Goal: Information Seeking & Learning: Learn about a topic

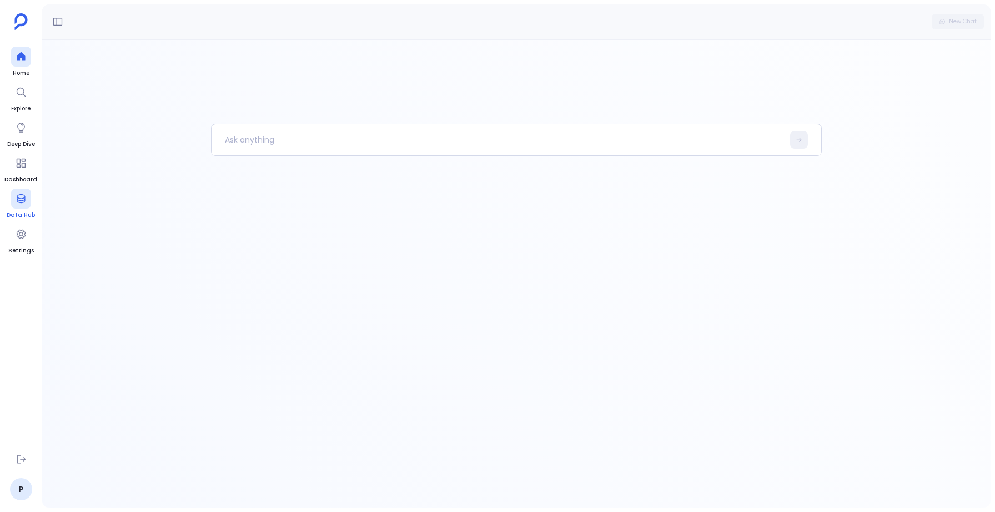
click at [26, 198] on div at bounding box center [21, 199] width 20 height 20
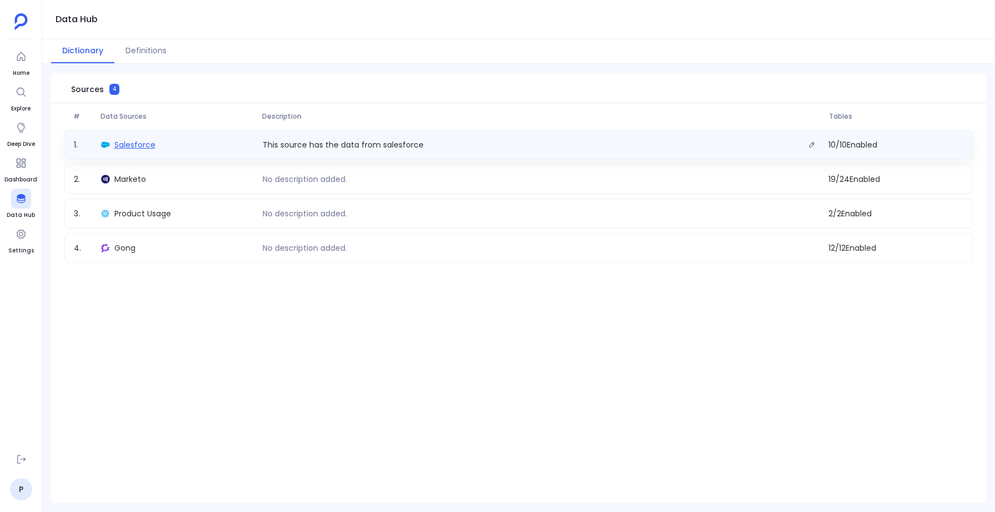
click at [135, 140] on span "Salesforce" at bounding box center [134, 144] width 41 height 11
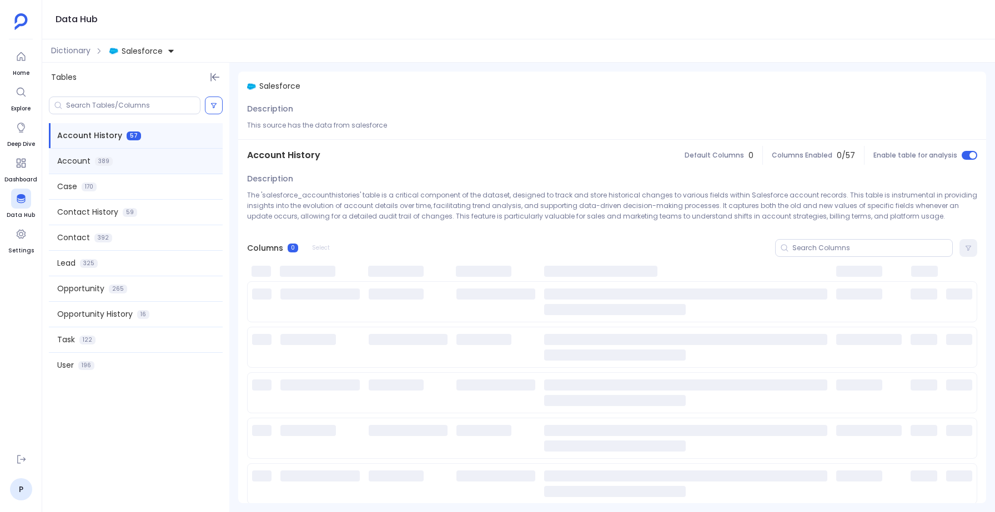
click at [109, 160] on span "389" at bounding box center [104, 161] width 18 height 9
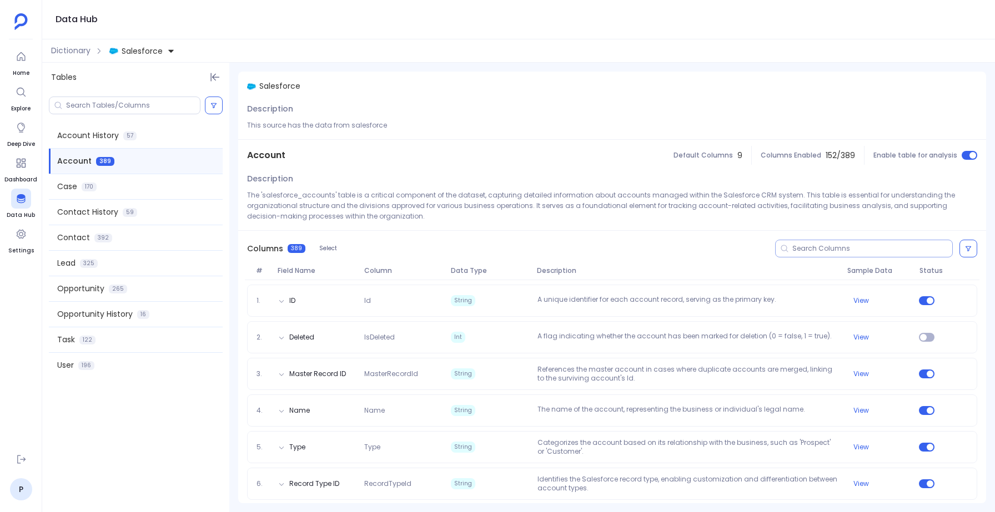
click at [823, 250] on input at bounding box center [872, 248] width 160 height 9
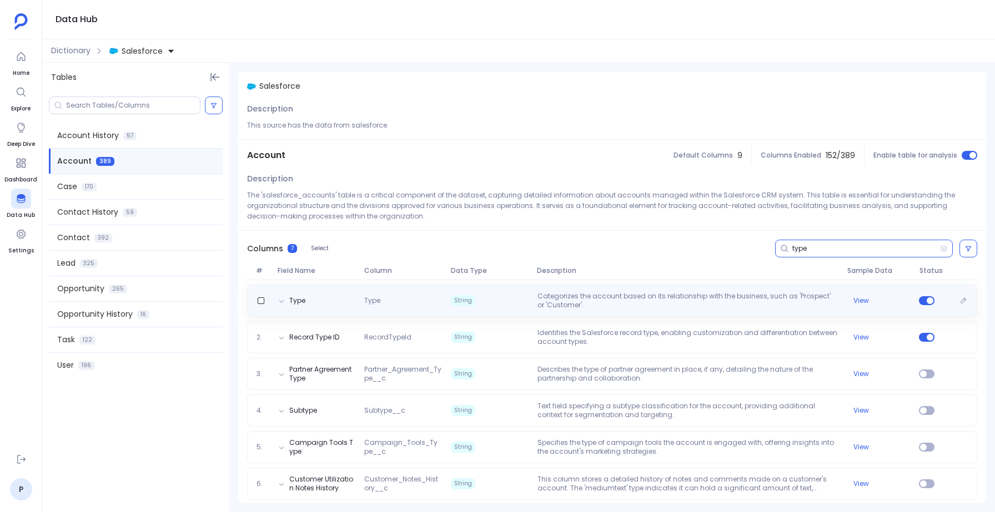
type input "type"
click at [533, 307] on p "Categorizes the account based on its relationship with the business, such as 'P…" at bounding box center [688, 301] width 310 height 18
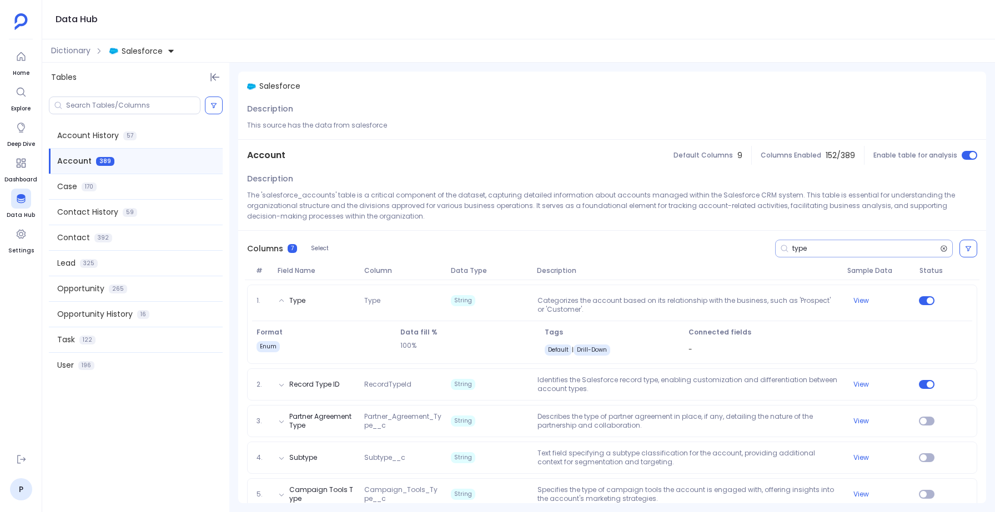
click at [943, 246] on icon at bounding box center [944, 248] width 8 height 9
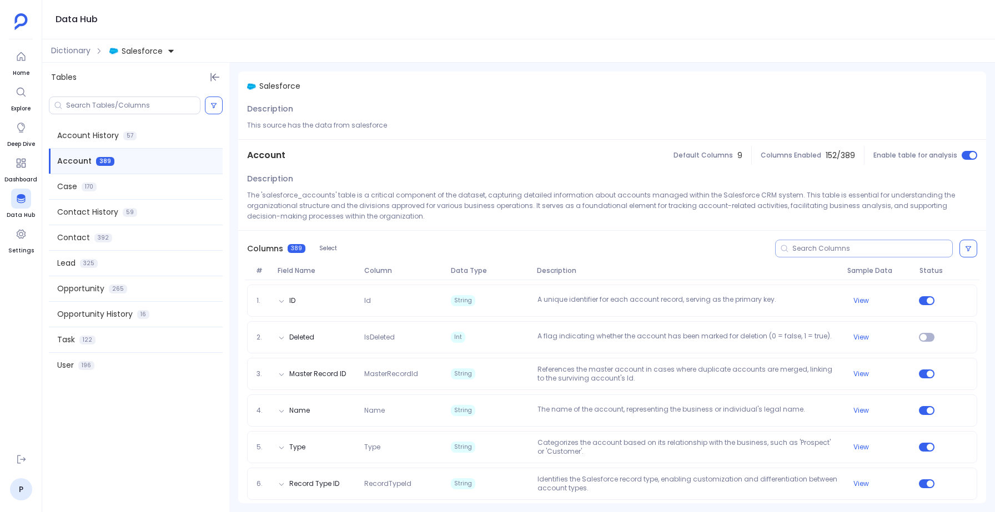
click at [848, 235] on div "Columns 389 Select" at bounding box center [612, 249] width 748 height 36
click at [843, 242] on div at bounding box center [864, 249] width 178 height 18
click at [825, 251] on input at bounding box center [872, 248] width 160 height 9
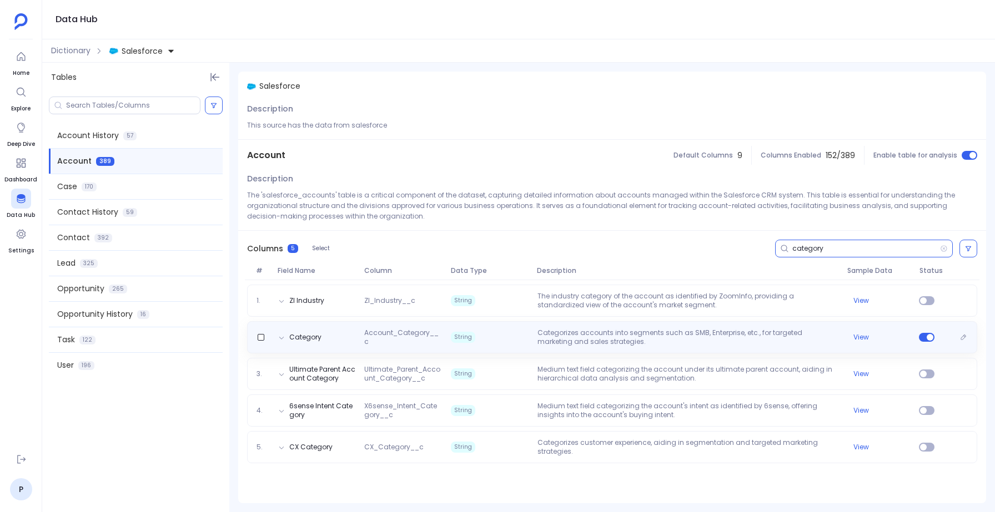
type input "category"
click at [575, 341] on p "Categorizes accounts into segments such as SMB, Enterprise, etc., for targeted …" at bounding box center [688, 338] width 310 height 18
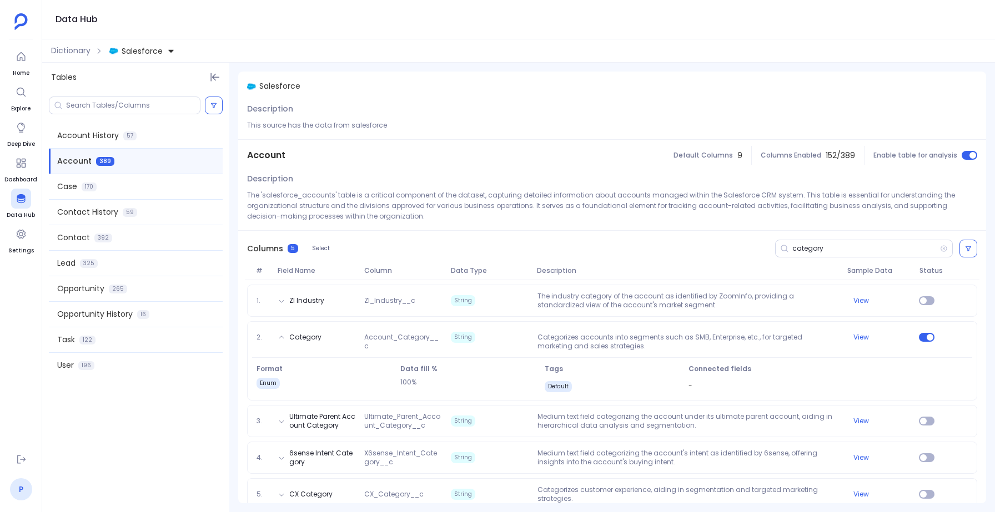
click at [23, 489] on link "P" at bounding box center [21, 490] width 22 height 22
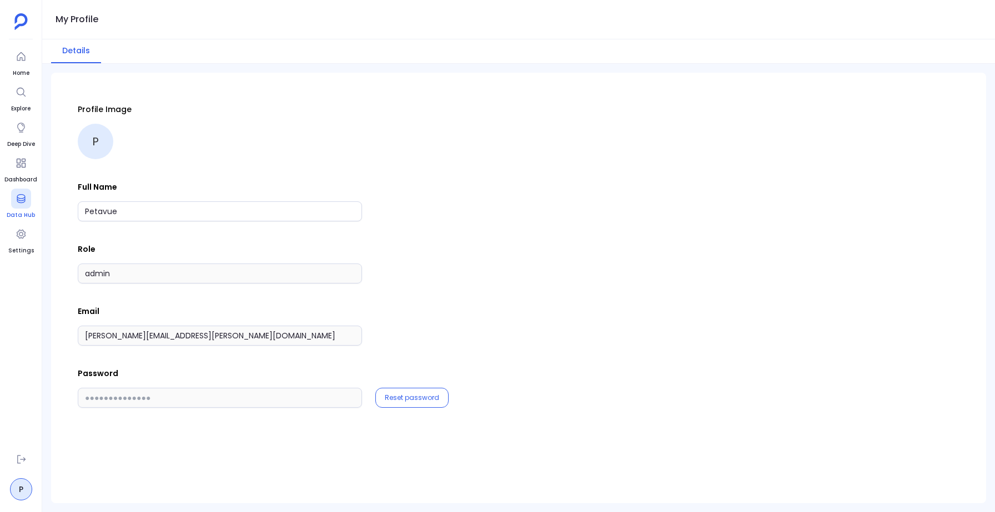
click at [24, 212] on span "Data Hub" at bounding box center [21, 215] width 28 height 9
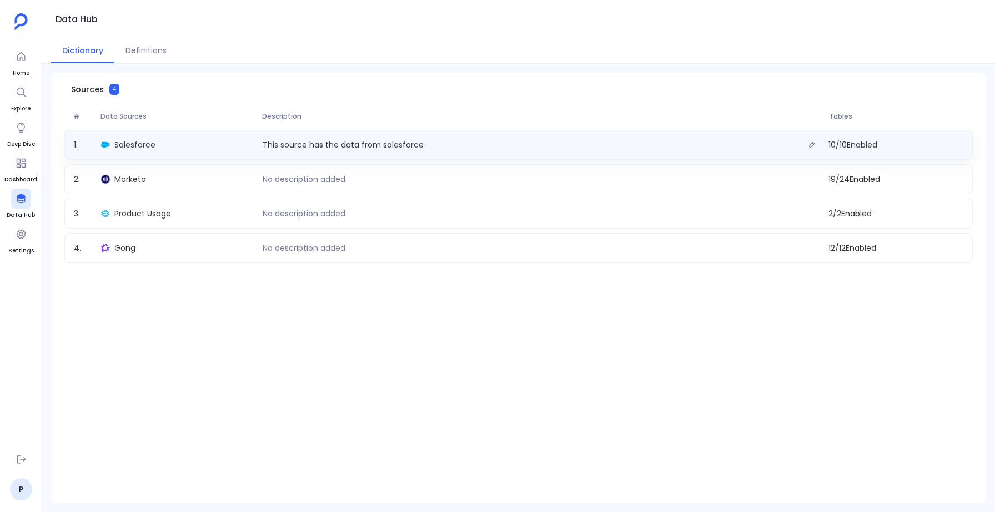
click at [152, 159] on div "1 . Salesforce This source has the data from salesforce 10 / 10 Enabled" at bounding box center [518, 145] width 908 height 30
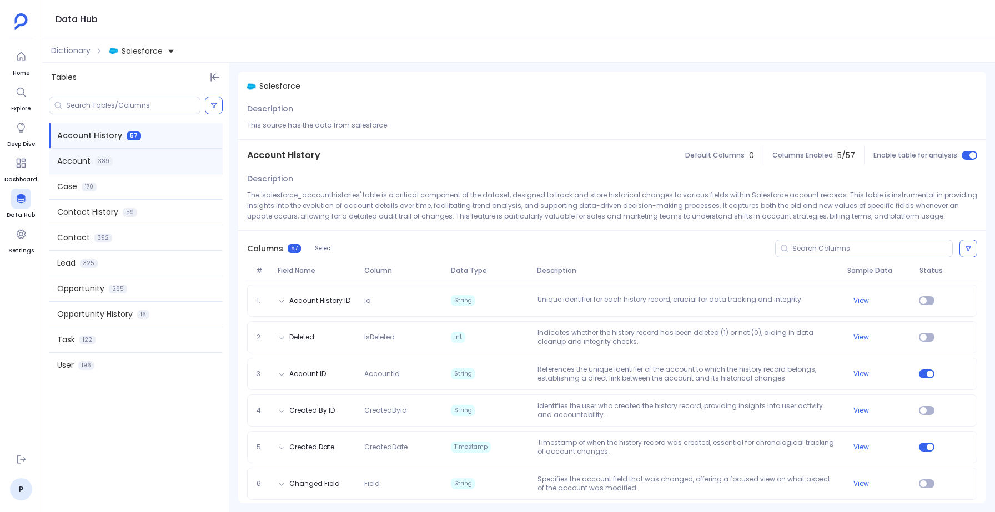
click at [109, 155] on div "Account 389" at bounding box center [136, 161] width 174 height 25
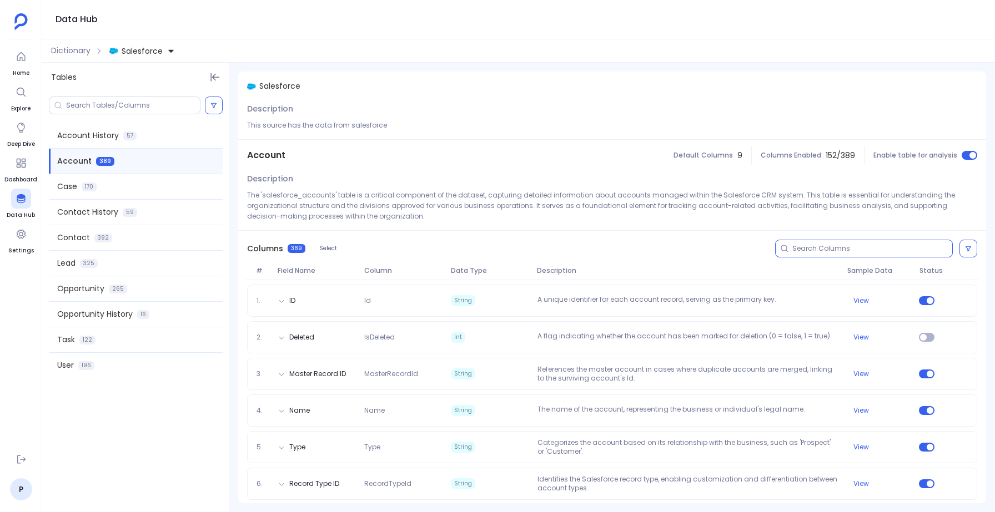
click at [835, 247] on input at bounding box center [872, 248] width 160 height 9
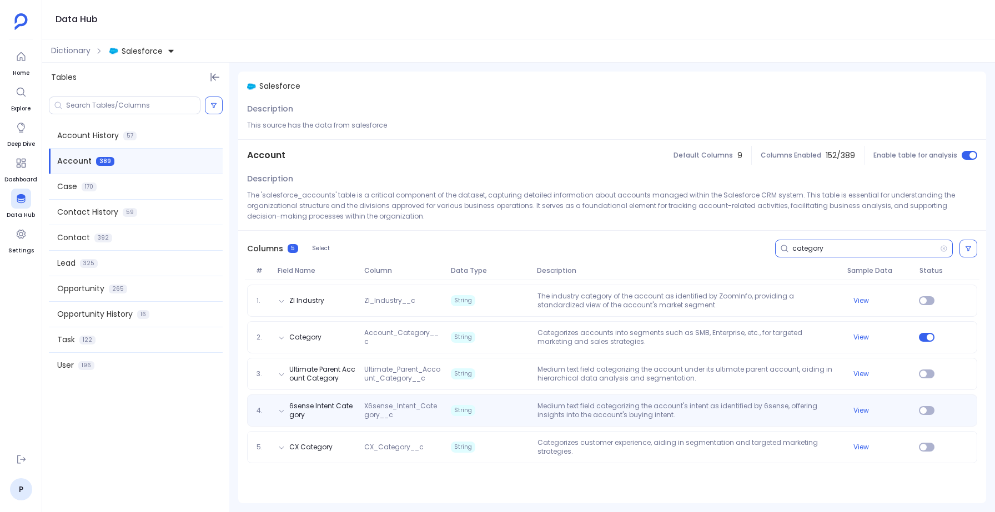
type input "category"
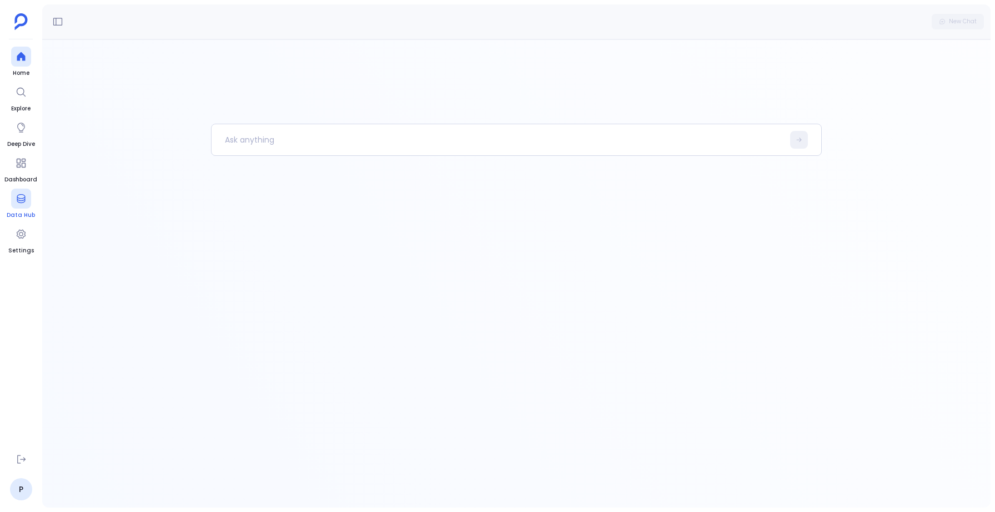
click at [21, 204] on div at bounding box center [21, 199] width 20 height 20
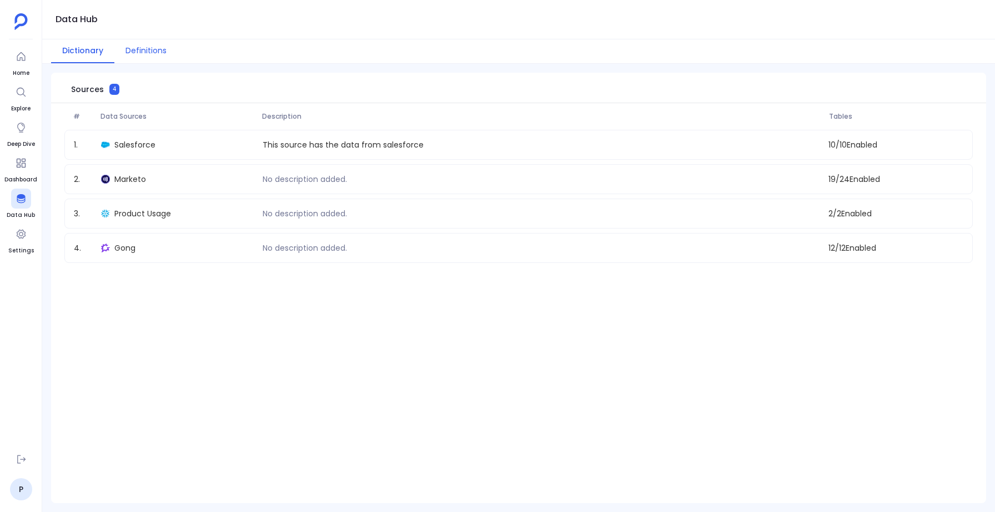
click at [144, 44] on button "Definitions" at bounding box center [145, 51] width 63 height 24
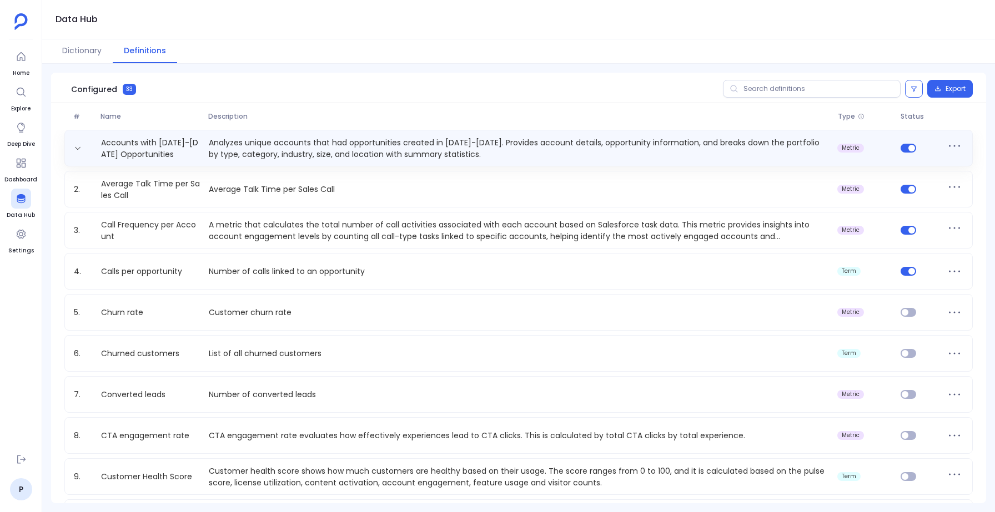
click at [307, 139] on p "Analyzes unique accounts that had opportunities created in 2023-2024. Provides …" at bounding box center [518, 148] width 629 height 22
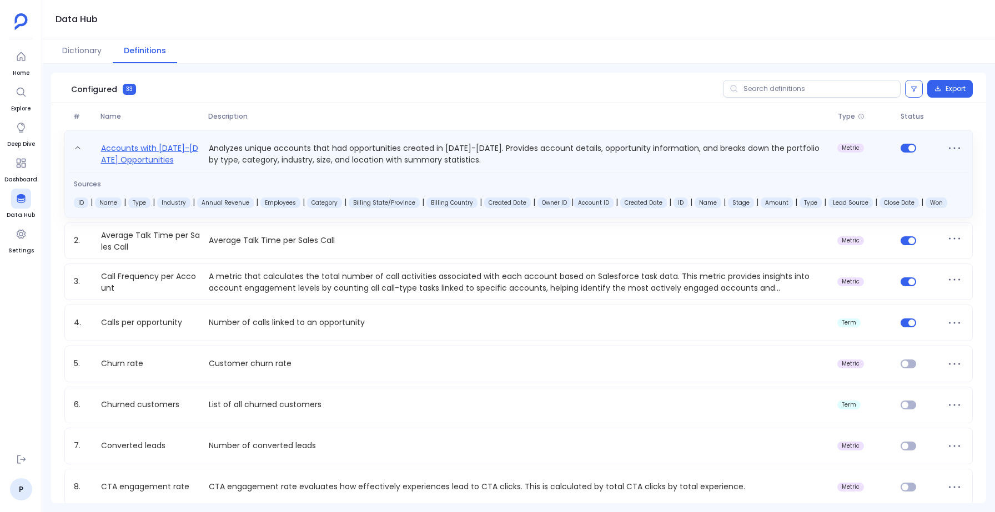
click at [135, 155] on link "Accounts with 2023-2024 Opportunities" at bounding box center [151, 154] width 108 height 24
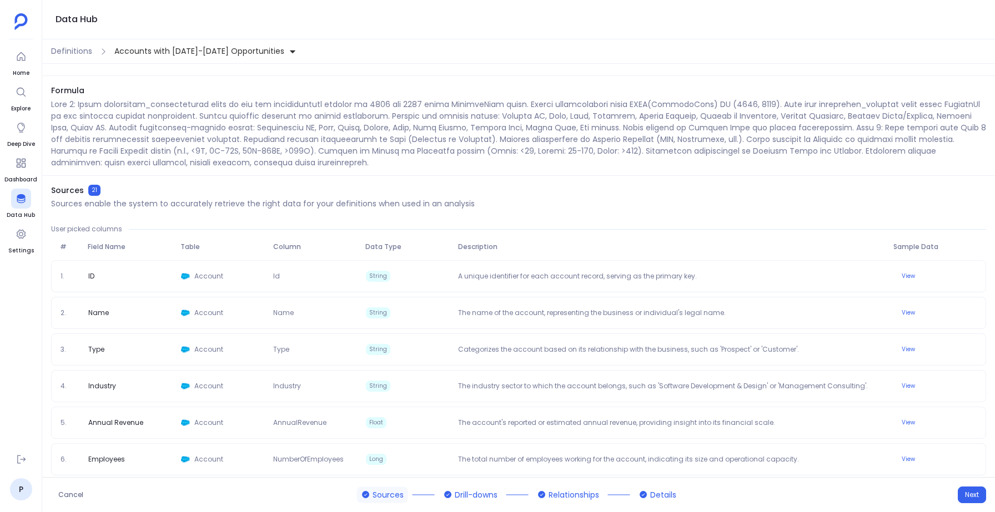
scroll to position [32, 0]
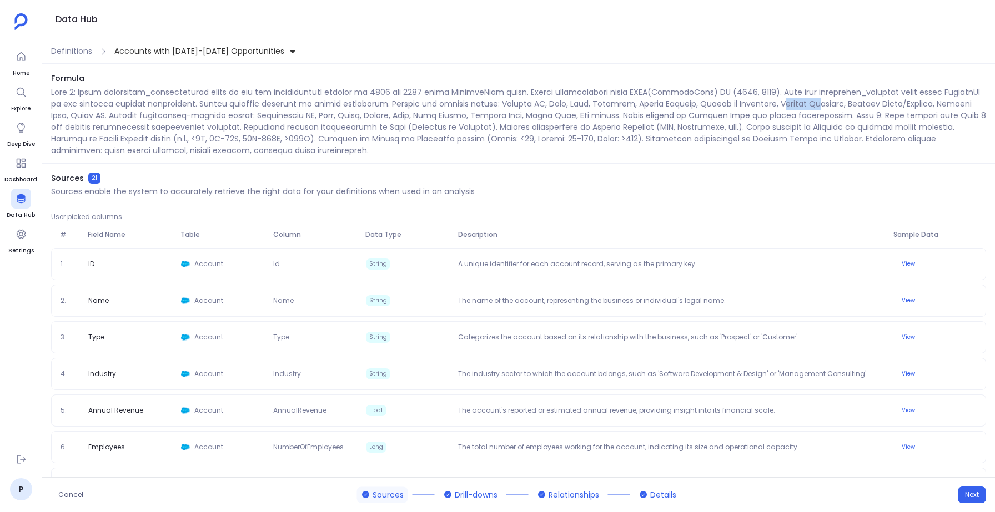
drag, startPoint x: 748, startPoint y: 107, endPoint x: 791, endPoint y: 104, distance: 42.8
click at [791, 104] on p at bounding box center [518, 122] width 935 height 70
click at [794, 103] on p at bounding box center [518, 122] width 935 height 70
drag, startPoint x: 743, startPoint y: 104, endPoint x: 811, endPoint y: 103, distance: 67.2
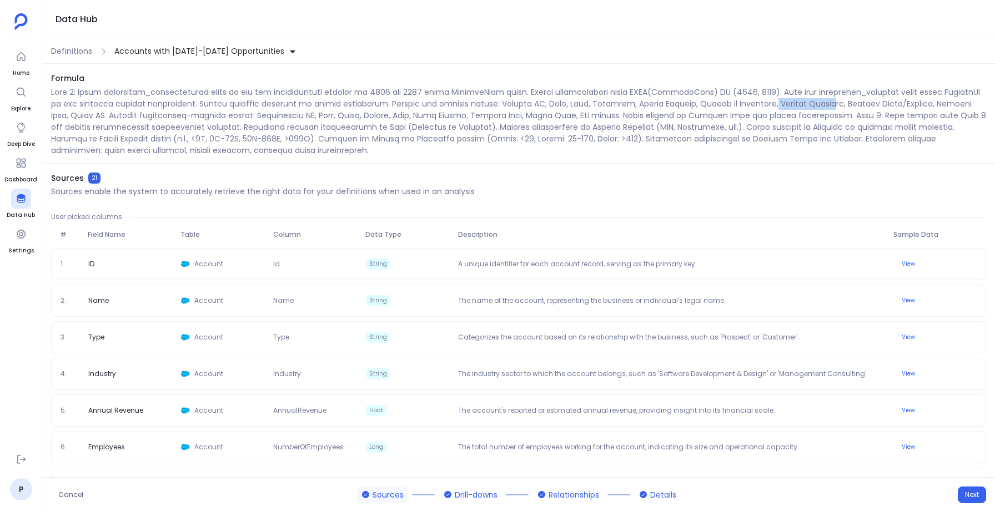
click at [811, 103] on p at bounding box center [518, 122] width 935 height 70
